Goal: Task Accomplishment & Management: Complete application form

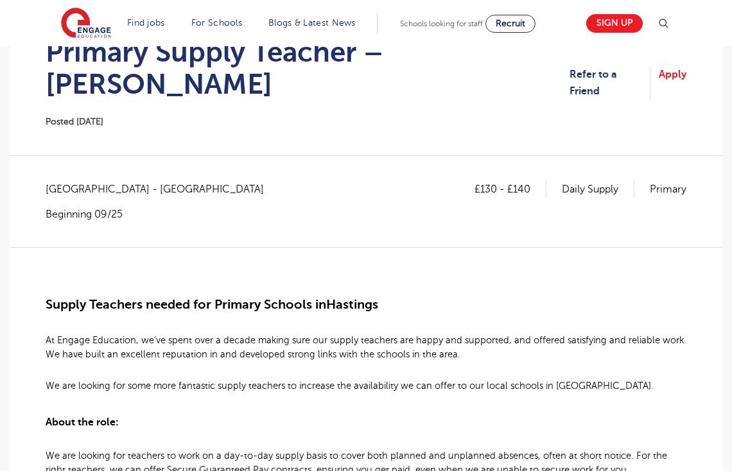
scroll to position [37, 0]
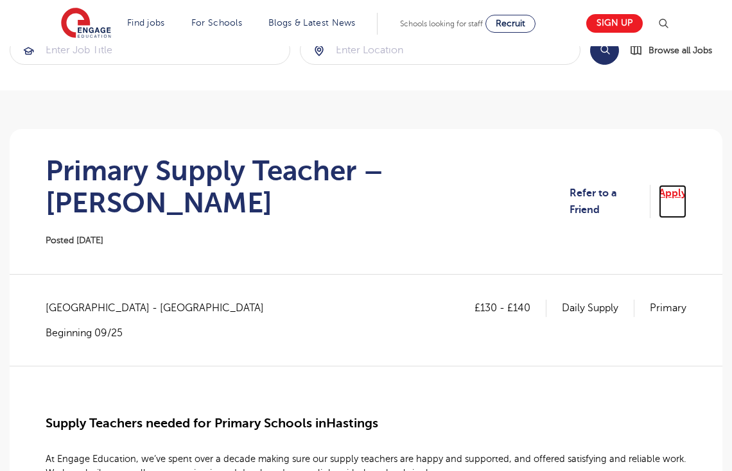
click at [676, 185] on link "Apply" at bounding box center [672, 202] width 28 height 34
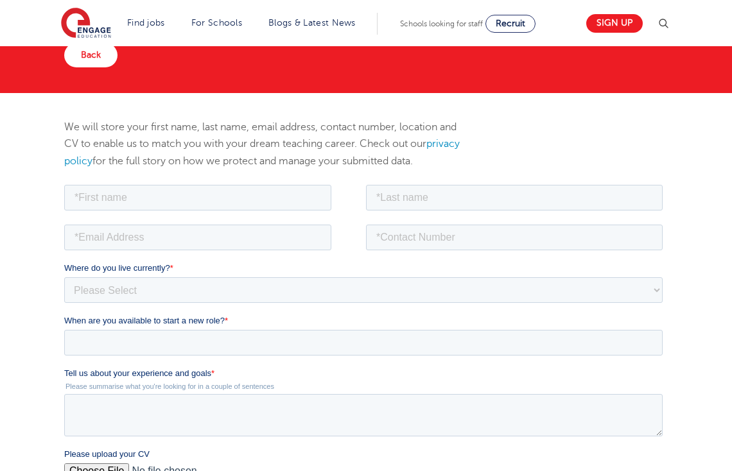
scroll to position [88, 0]
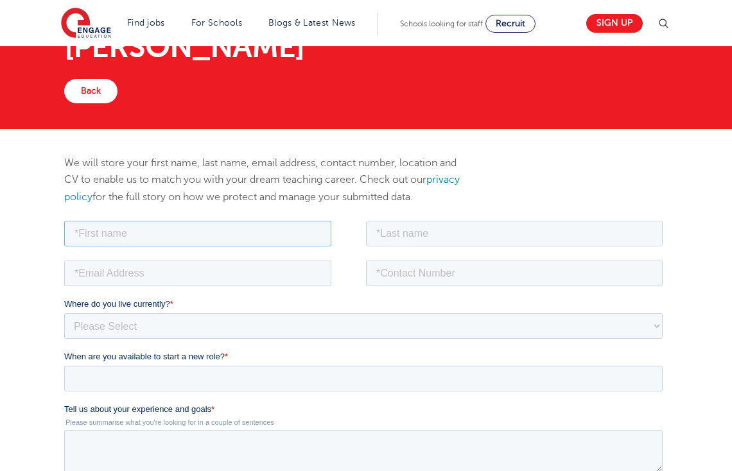
click at [292, 236] on input "text" at bounding box center [197, 233] width 267 height 26
type input "[PERSON_NAME]"
type input "[EMAIL_ADDRESS][DOMAIN_NAME]"
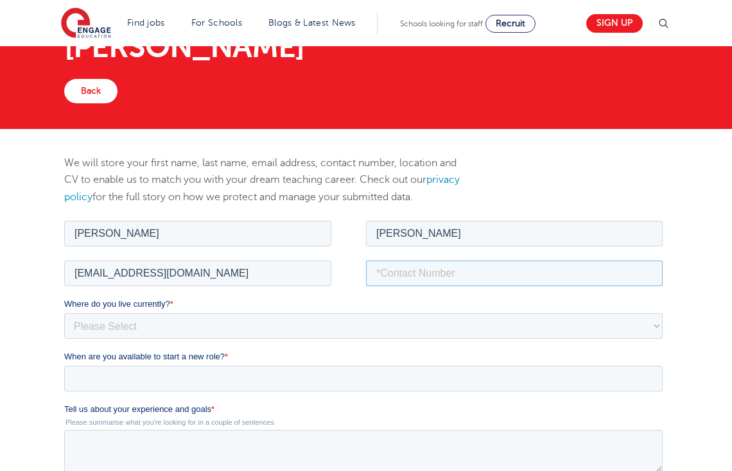
type input "07541753623"
click at [255, 328] on select "Please Select [GEOGRAPHIC_DATA] [GEOGRAPHIC_DATA] [GEOGRAPHIC_DATA] [GEOGRAPHIC…" at bounding box center [363, 326] width 598 height 26
select select "UK"
click at [64, 313] on select "Please Select [GEOGRAPHIC_DATA] [GEOGRAPHIC_DATA] [GEOGRAPHIC_DATA] [GEOGRAPHIC…" at bounding box center [363, 326] width 598 height 26
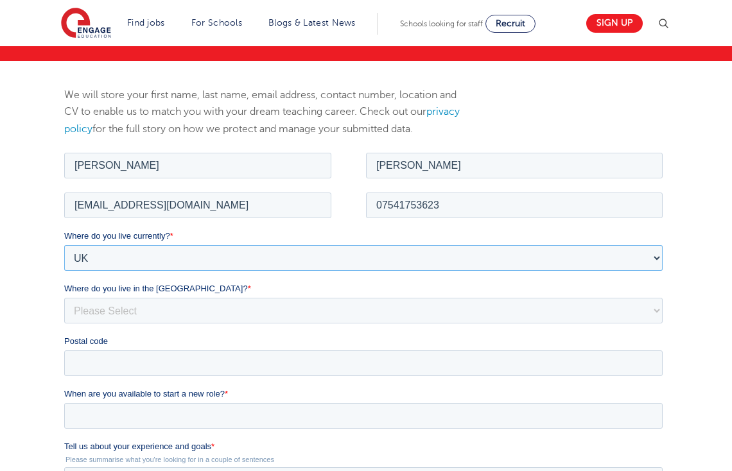
scroll to position [223, 0]
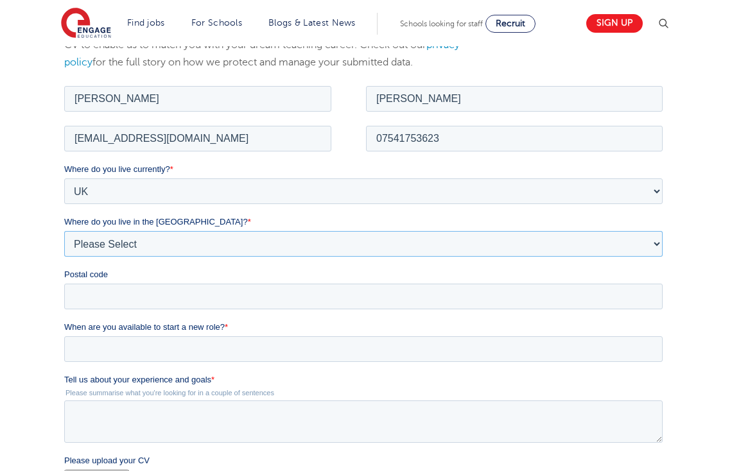
click at [270, 242] on select "Please Select Overseas [GEOGRAPHIC_DATA] [GEOGRAPHIC_DATA] [GEOGRAPHIC_DATA] [G…" at bounding box center [363, 243] width 598 height 26
select select "[GEOGRAPHIC_DATA]"
click at [64, 230] on select "Please Select Overseas [GEOGRAPHIC_DATA] [GEOGRAPHIC_DATA] [GEOGRAPHIC_DATA] [G…" at bounding box center [363, 243] width 598 height 26
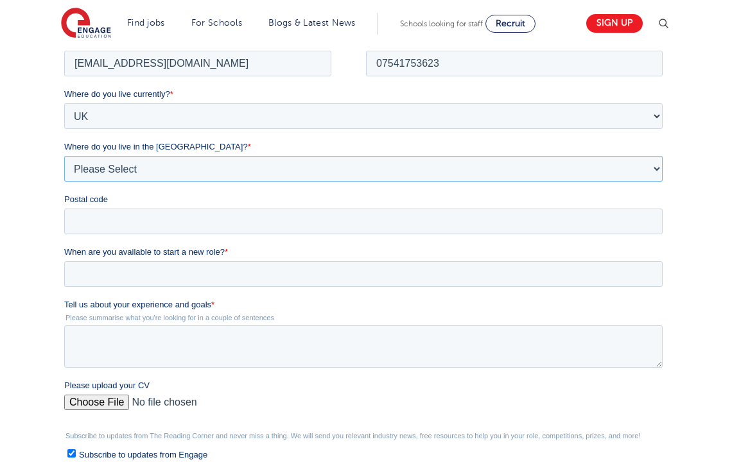
scroll to position [298, 0]
click at [285, 219] on input "Postal code" at bounding box center [363, 220] width 598 height 26
type input "TN38 0UJ"
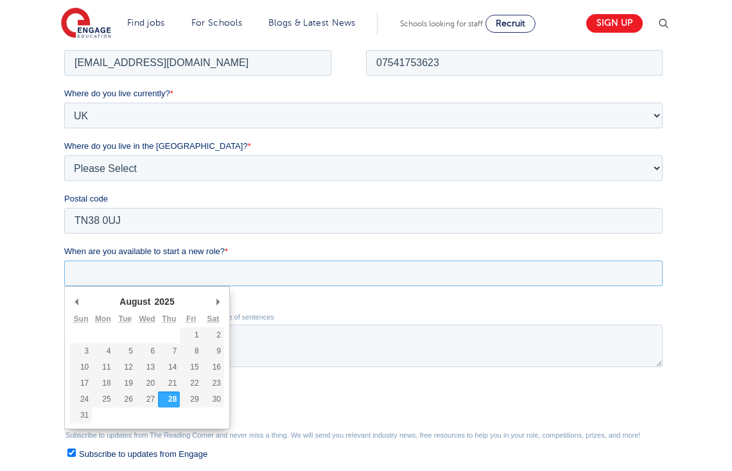
click at [339, 265] on input "When are you available to start a new role? *" at bounding box center [363, 273] width 598 height 26
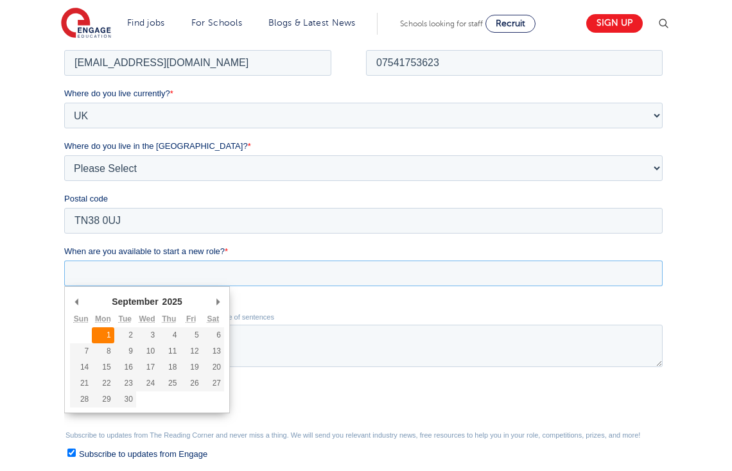
type div "[DATE]"
type input "[DATE]"
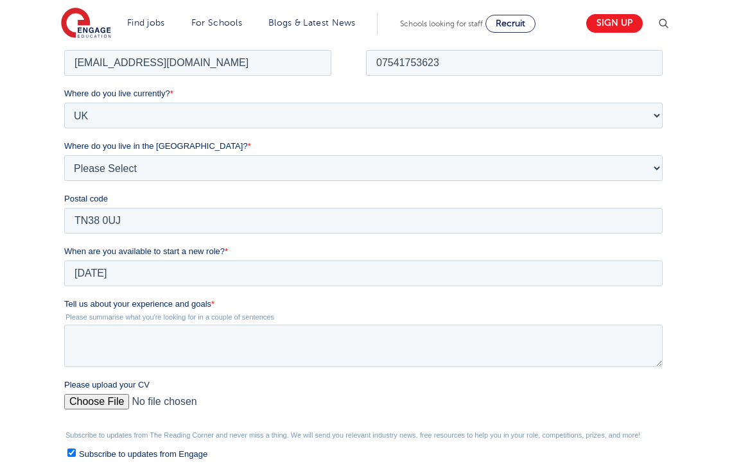
scroll to position [367, 0]
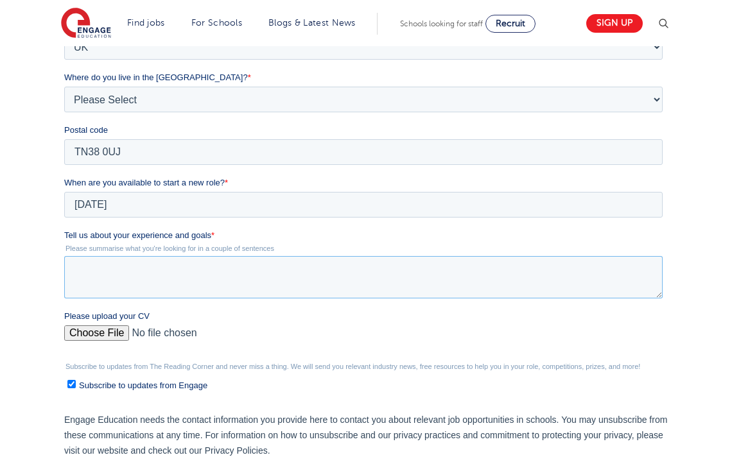
click at [357, 282] on textarea "Tell us about your experience and goals *" at bounding box center [363, 277] width 598 height 42
paste textarea "To whom it may concern, I came across your advertisement on your website for Pr…"
type textarea "To whom it may concern, I came across your advertisement on your website for Pr…"
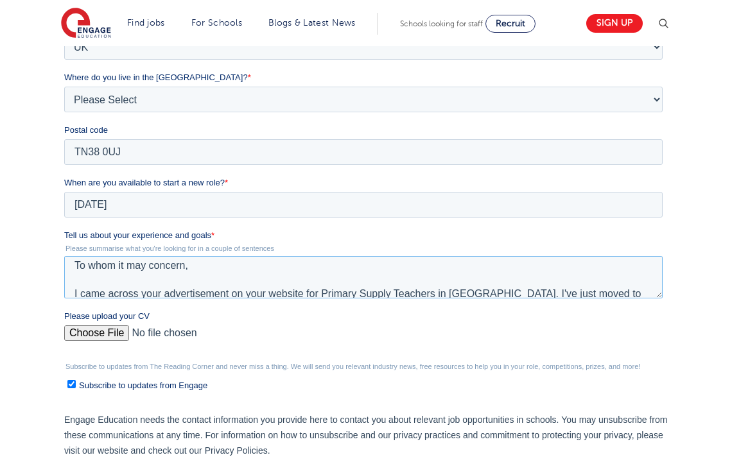
scroll to position [0, 0]
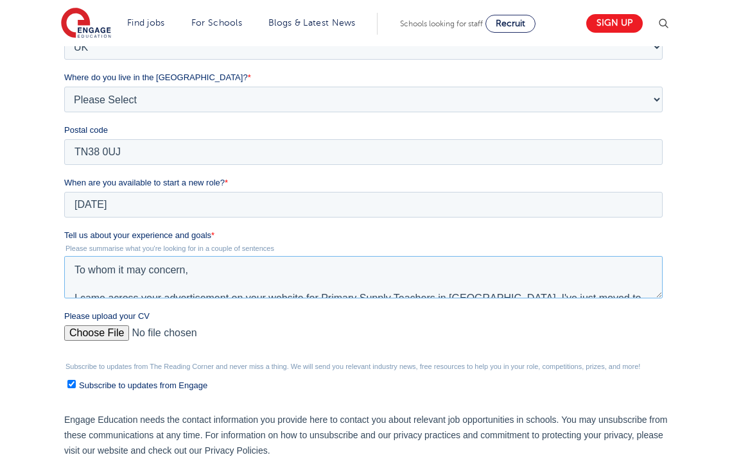
drag, startPoint x: 330, startPoint y: 288, endPoint x: 26, endPoint y: 224, distance: 310.8
click html "Job Position Job Sector Job ID Job Number Job Owner [PERSON_NAME] [EMAIL_ADDRES…"
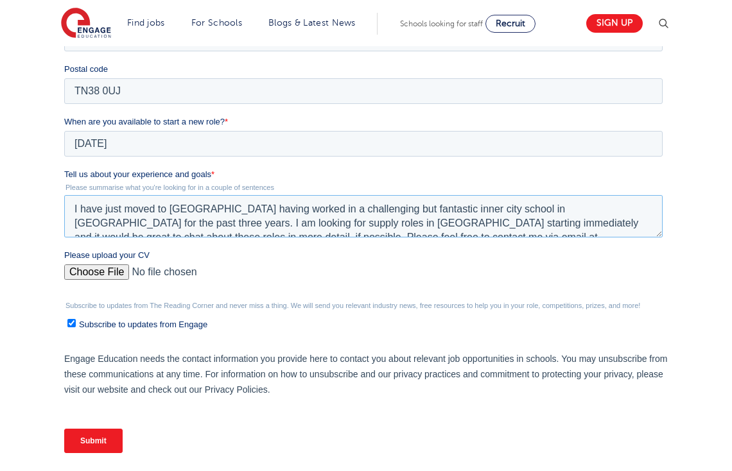
scroll to position [423, 0]
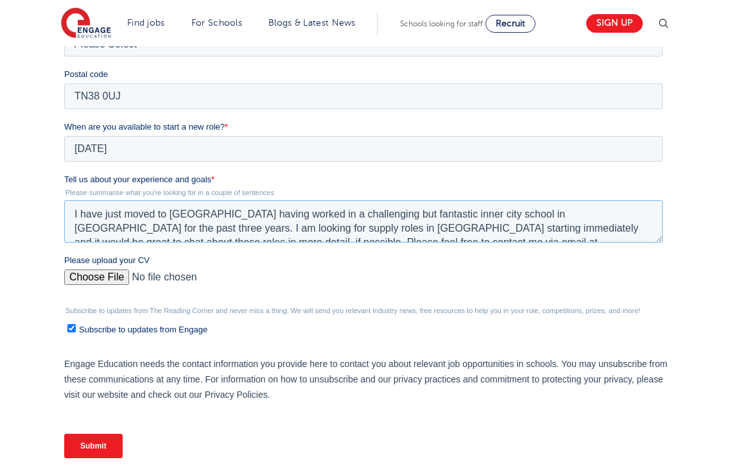
type textarea "I have just moved to [GEOGRAPHIC_DATA] having worked in a challenging but fanta…"
click at [111, 280] on input "Please upload your CV" at bounding box center [363, 283] width 598 height 26
type input "C:\fakepath\[PERSON_NAME].docx"
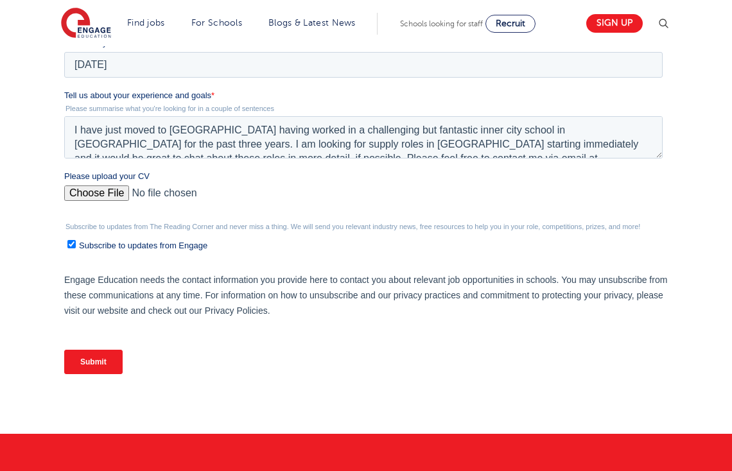
scroll to position [516, 0]
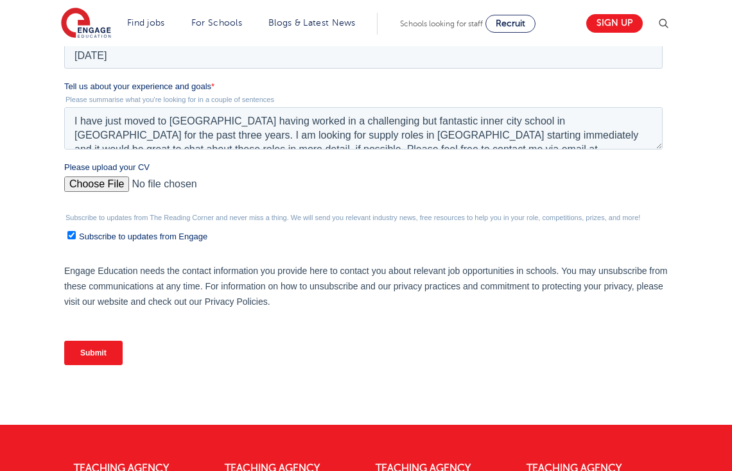
click at [87, 352] on input "Submit" at bounding box center [93, 353] width 58 height 24
